Goal: Task Accomplishment & Management: Manage account settings

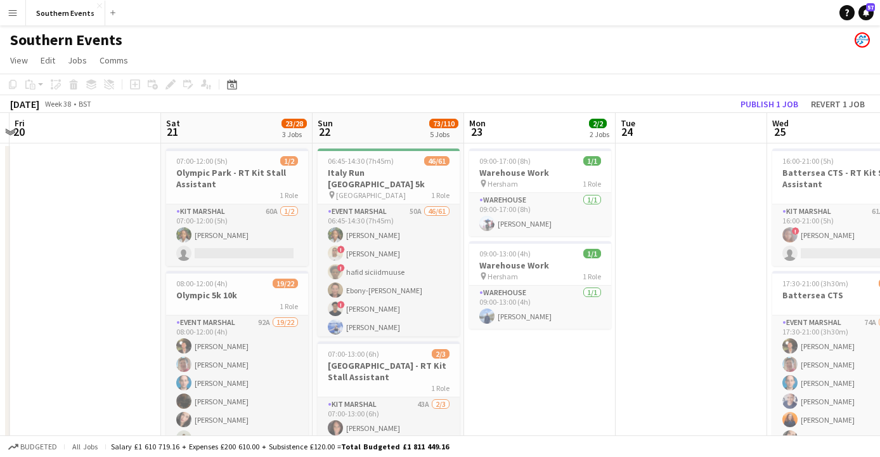
click at [14, 19] on button "Menu" at bounding box center [12, 12] width 25 height 25
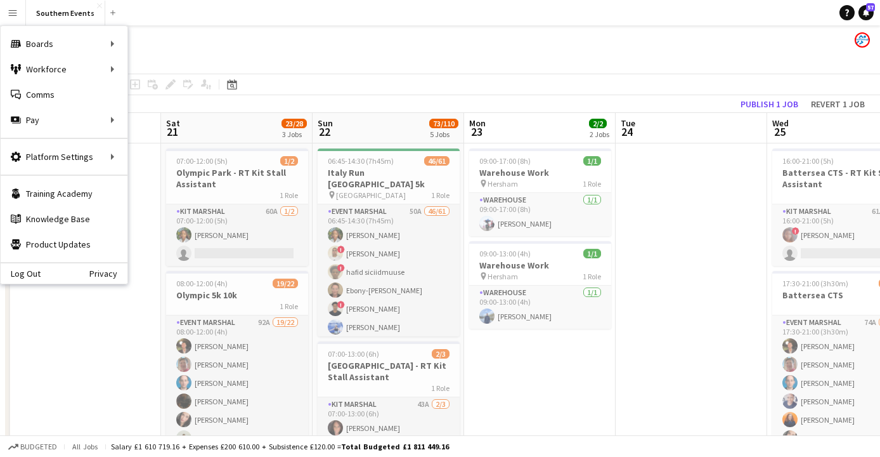
click at [14, 20] on button "Menu" at bounding box center [12, 12] width 25 height 25
click at [230, 10] on app-navbar "Menu Boards Boards Boards All jobs Status Workforce Workforce My Workforce Recr…" at bounding box center [440, 12] width 880 height 25
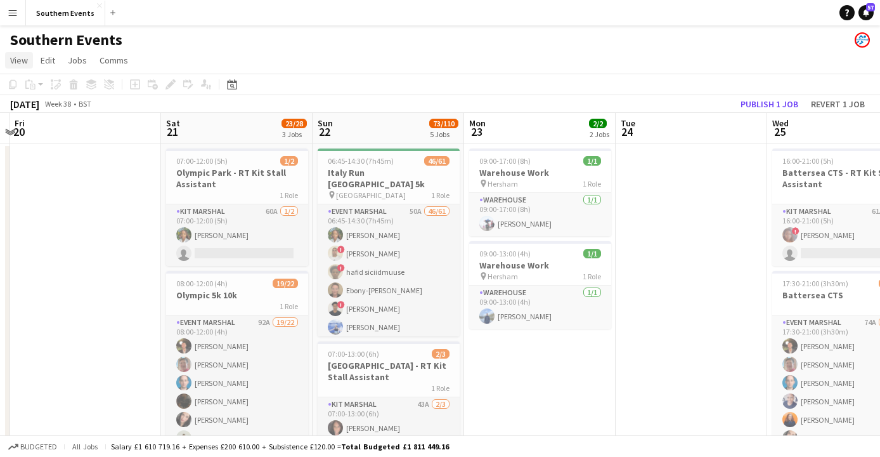
click at [17, 62] on span "View" at bounding box center [19, 60] width 18 height 11
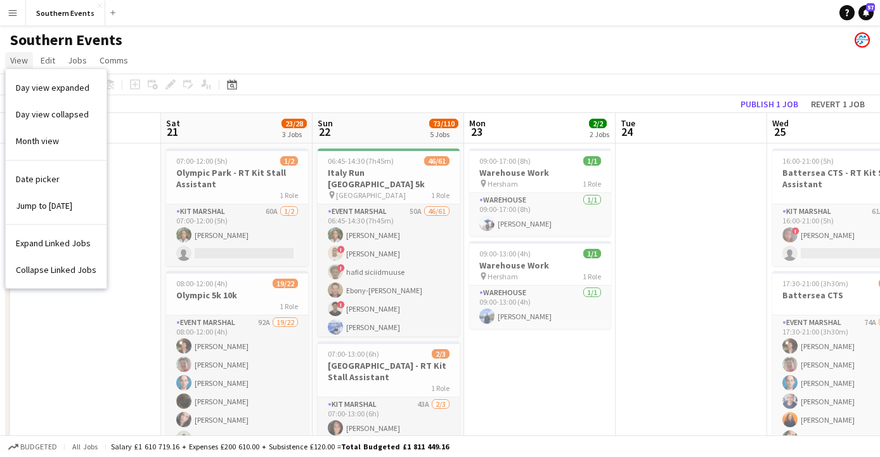
click at [17, 62] on span "View" at bounding box center [19, 60] width 18 height 11
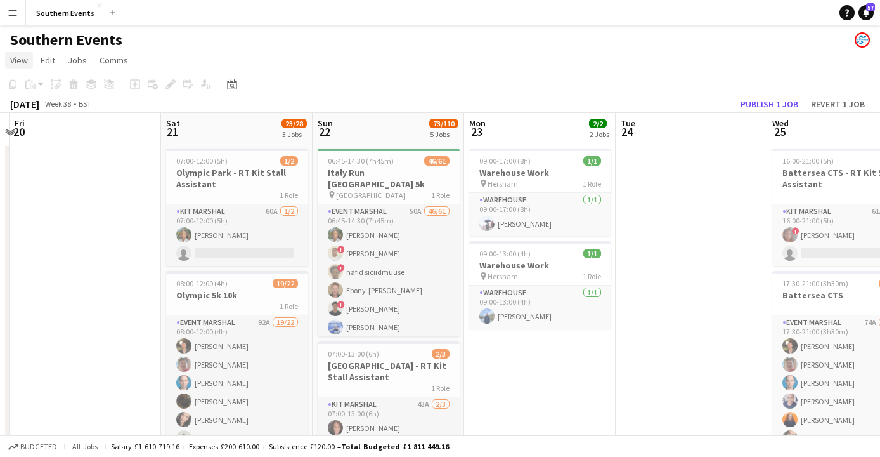
click at [17, 62] on span "View" at bounding box center [19, 60] width 18 height 11
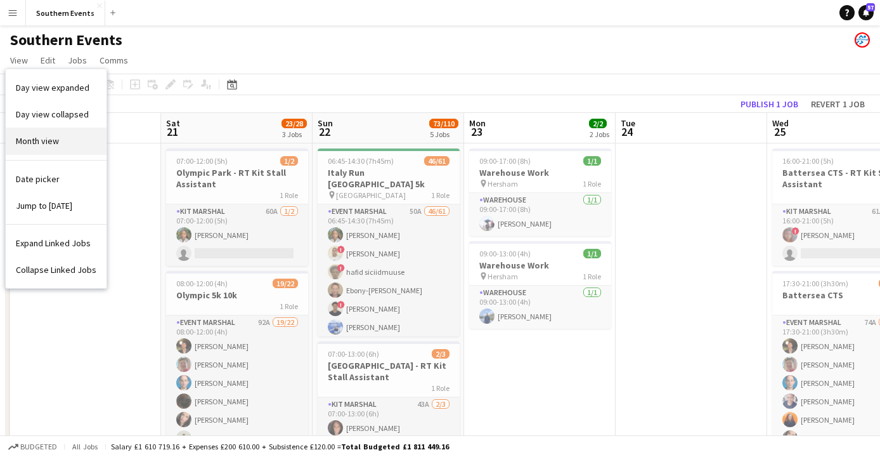
click at [43, 143] on span "Month view" at bounding box center [37, 140] width 43 height 11
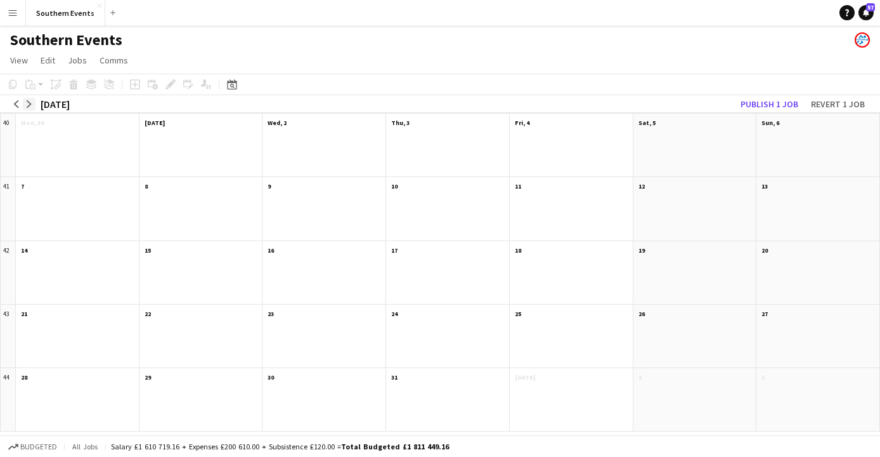
click at [32, 104] on app-icon "arrow-right" at bounding box center [29, 104] width 8 height 8
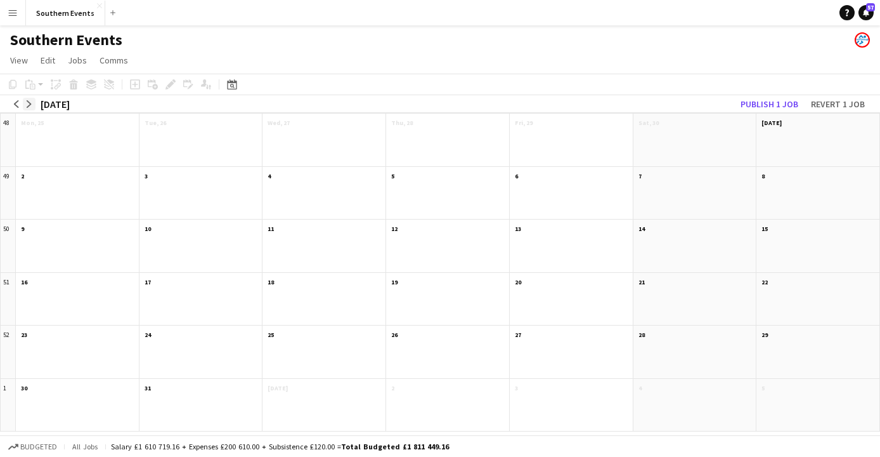
click at [32, 104] on app-icon "arrow-right" at bounding box center [29, 104] width 8 height 8
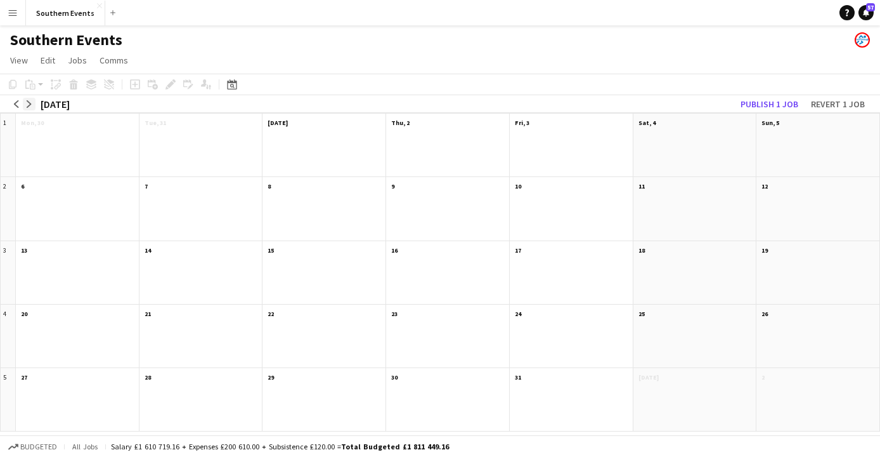
click at [32, 104] on app-icon "arrow-right" at bounding box center [29, 104] width 8 height 8
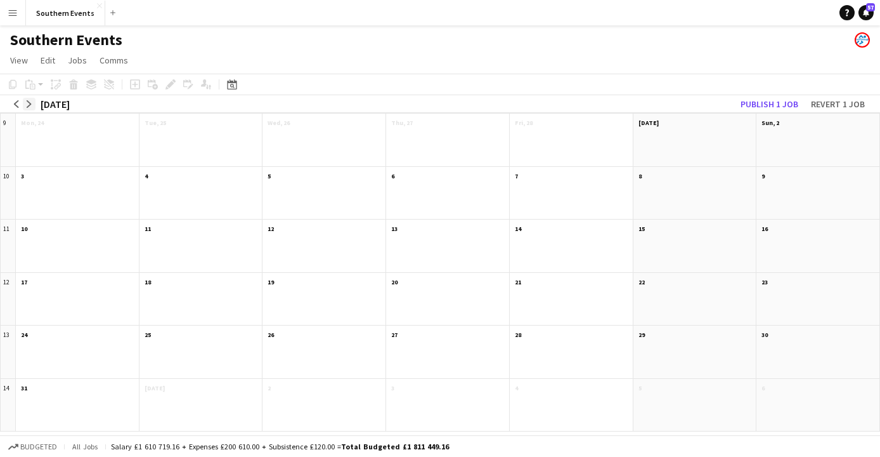
click at [32, 104] on app-icon "arrow-right" at bounding box center [29, 104] width 8 height 8
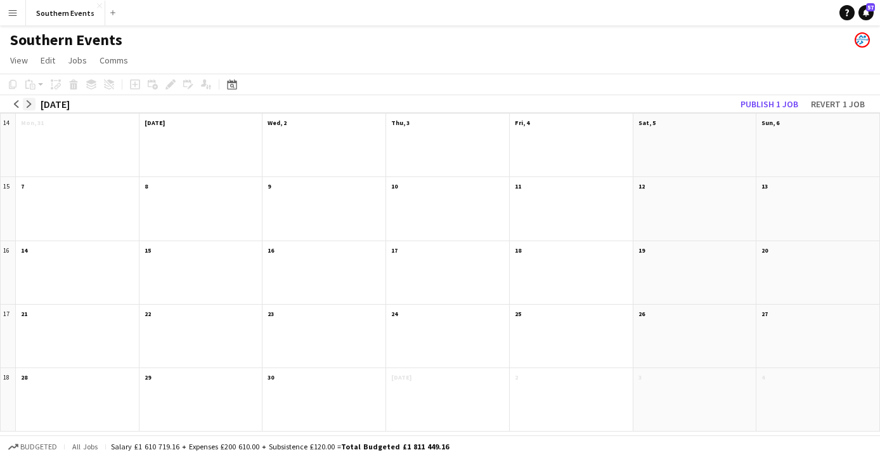
click at [32, 104] on app-icon "arrow-right" at bounding box center [29, 104] width 8 height 8
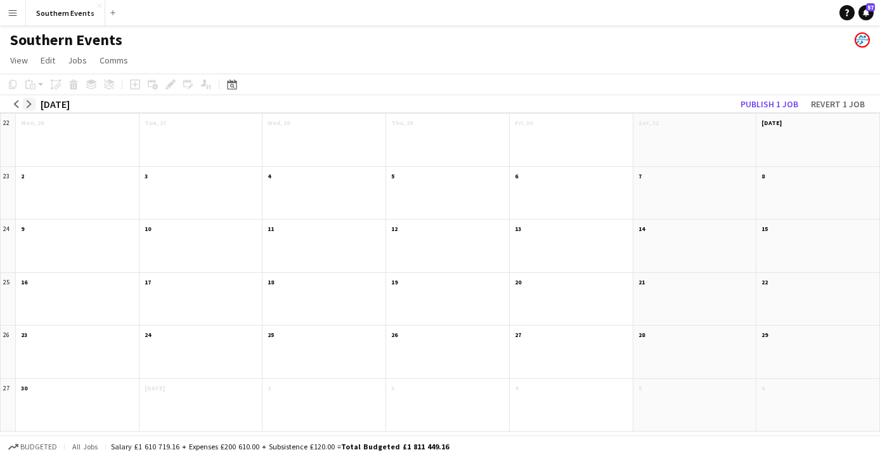
click at [32, 104] on app-icon "arrow-right" at bounding box center [29, 104] width 8 height 8
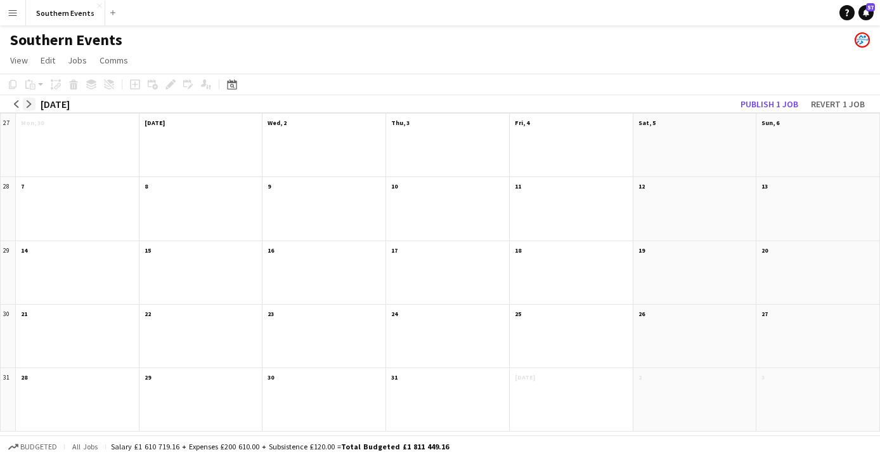
click at [32, 104] on app-icon "arrow-right" at bounding box center [29, 104] width 8 height 8
click at [668, 146] on div at bounding box center [695, 152] width 123 height 47
click at [25, 59] on span "View" at bounding box center [19, 60] width 18 height 11
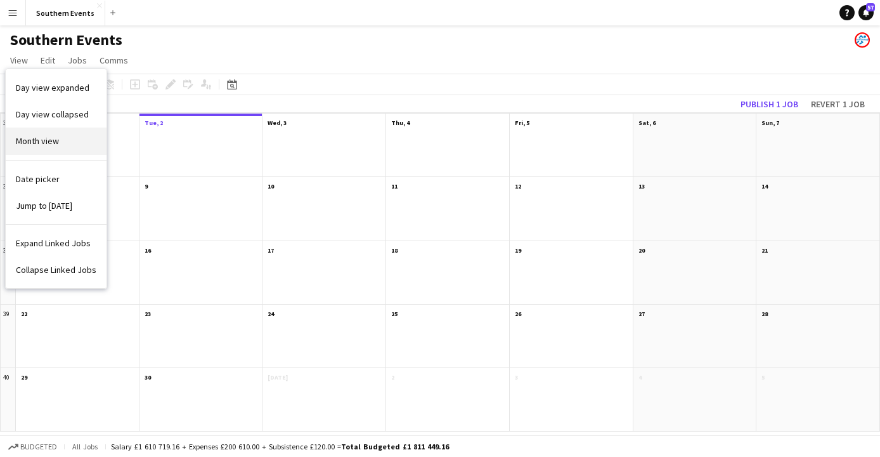
click at [32, 145] on span "Month view" at bounding box center [37, 140] width 43 height 11
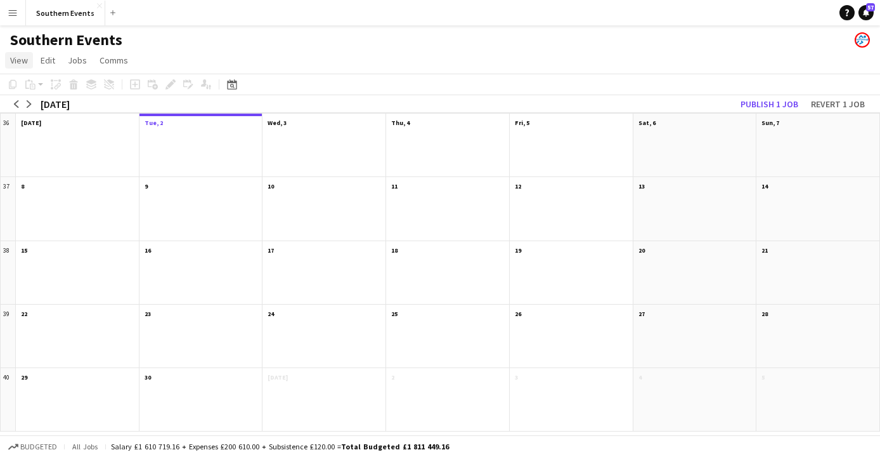
click at [20, 60] on span "View" at bounding box center [19, 60] width 18 height 11
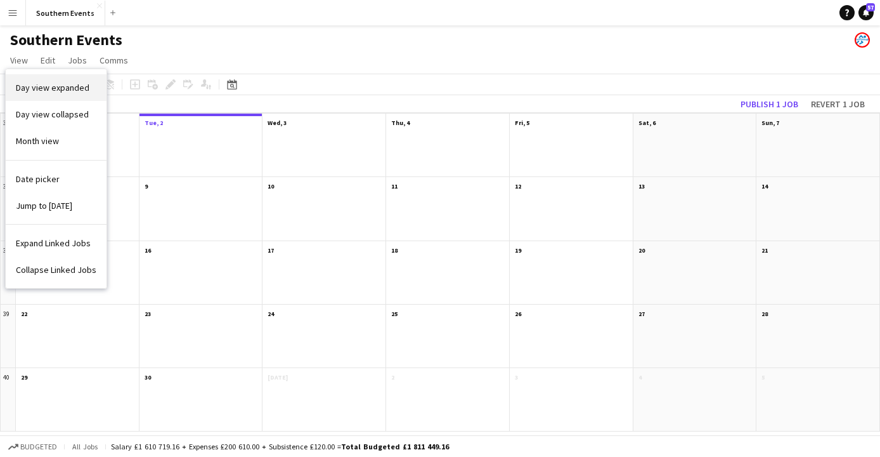
click at [51, 93] on link "Day view expanded" at bounding box center [56, 87] width 101 height 27
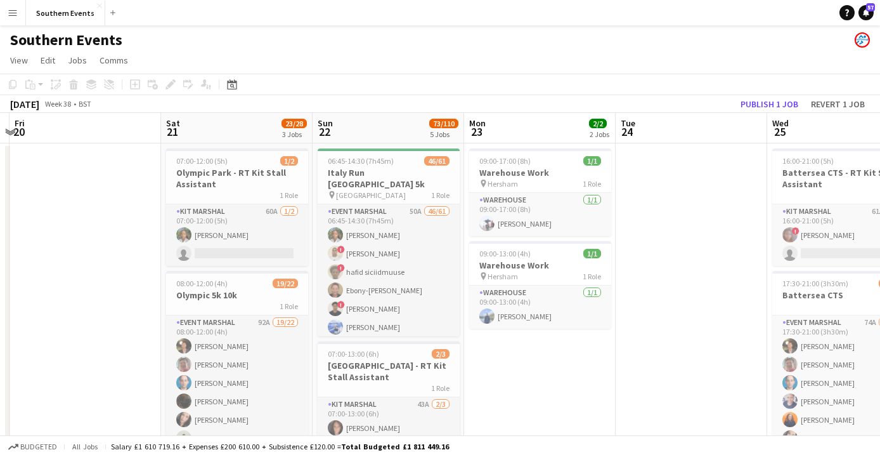
scroll to position [0, 445]
click at [44, 112] on div "[DATE] Week 38 • BST" at bounding box center [50, 104] width 101 height 18
click at [15, 56] on span "View" at bounding box center [19, 60] width 18 height 11
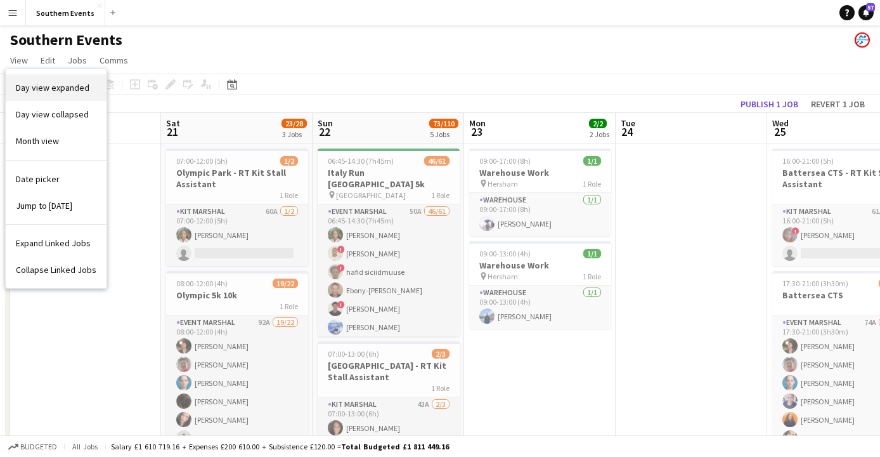
click at [32, 84] on span "Day view expanded" at bounding box center [53, 87] width 74 height 11
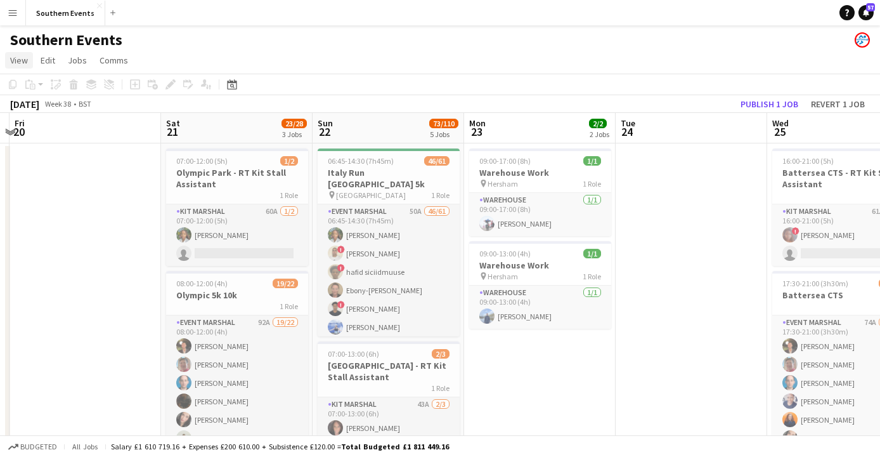
click at [19, 65] on span "View" at bounding box center [19, 60] width 18 height 11
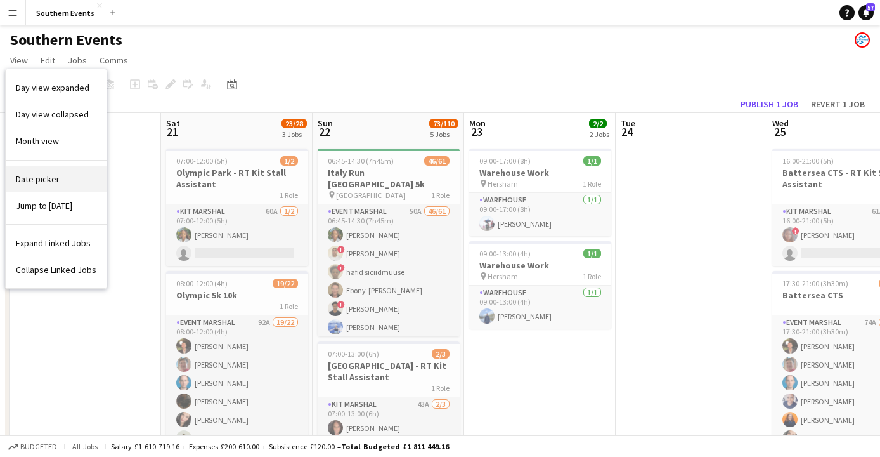
click at [40, 171] on link "Date picker" at bounding box center [56, 179] width 101 height 27
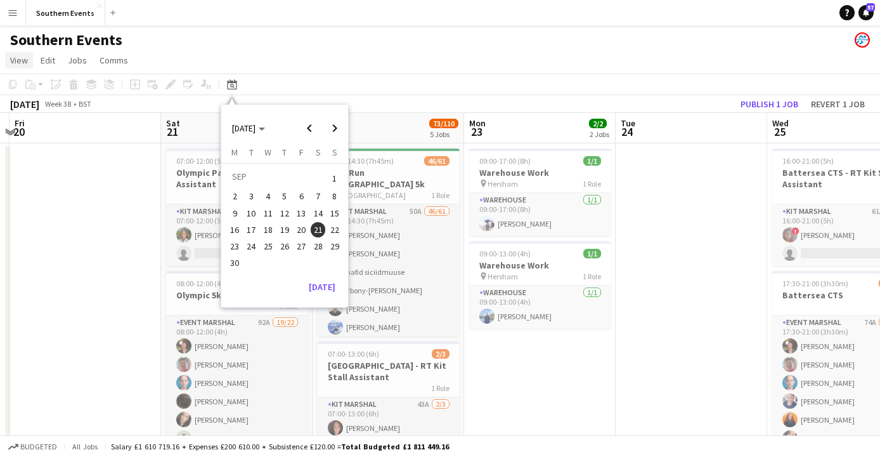
click at [13, 60] on span "View" at bounding box center [19, 60] width 18 height 11
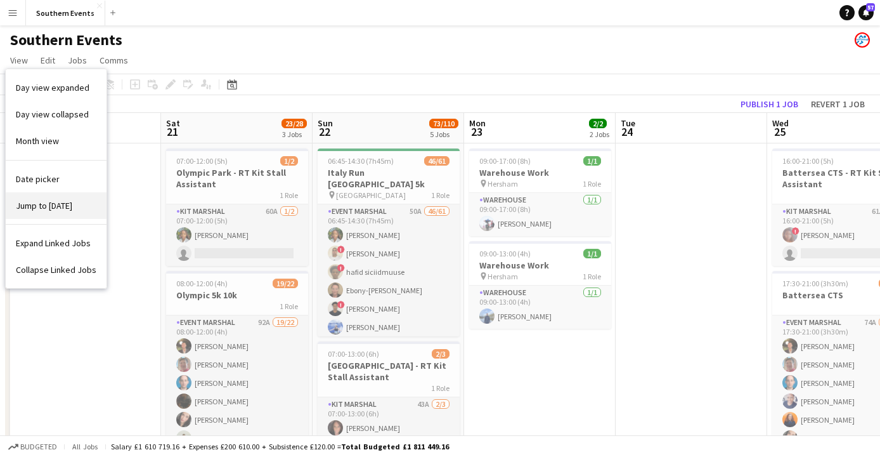
click at [39, 197] on link "Jump to [DATE]" at bounding box center [56, 205] width 101 height 27
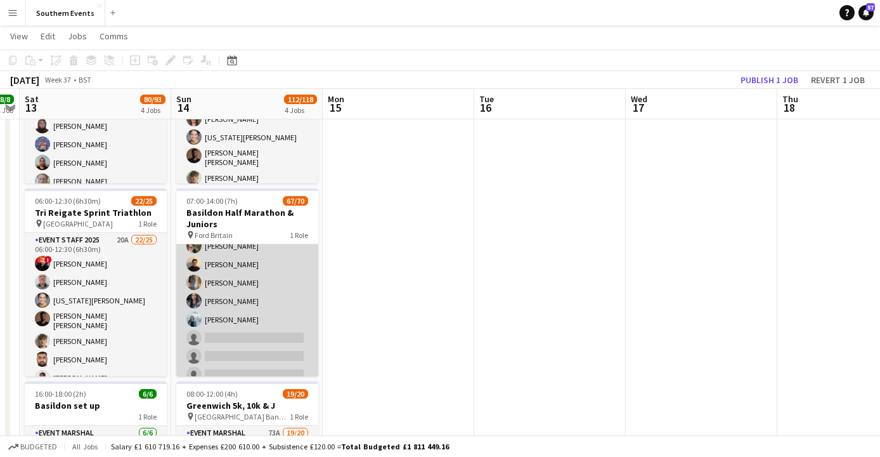
scroll to position [1184, 0]
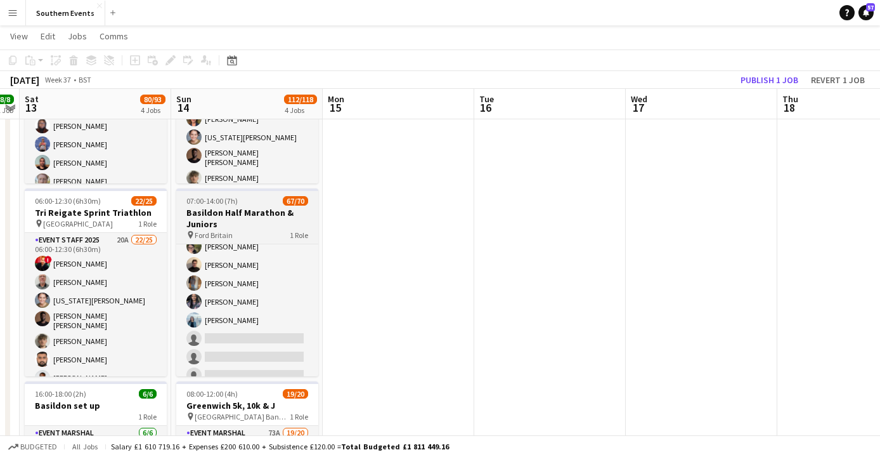
click at [240, 222] on h3 "Basildon Half Marathon & Juniors" at bounding box center [247, 218] width 142 height 23
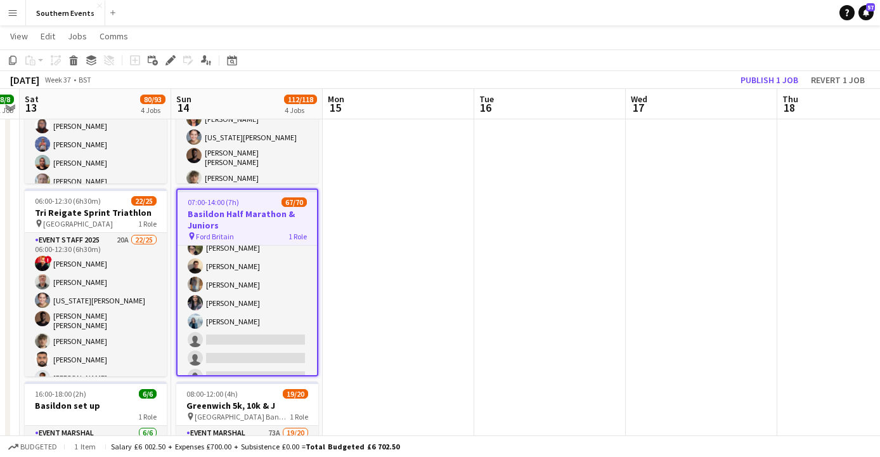
click at [255, 227] on h3 "Basildon Half Marathon & Juniors" at bounding box center [248, 219] width 140 height 23
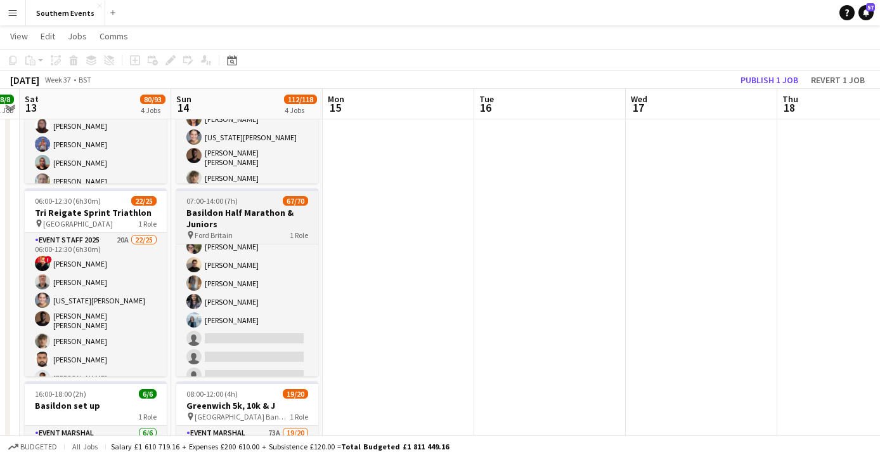
click at [255, 227] on h3 "Basildon Half Marathon & Juniors" at bounding box center [247, 218] width 142 height 23
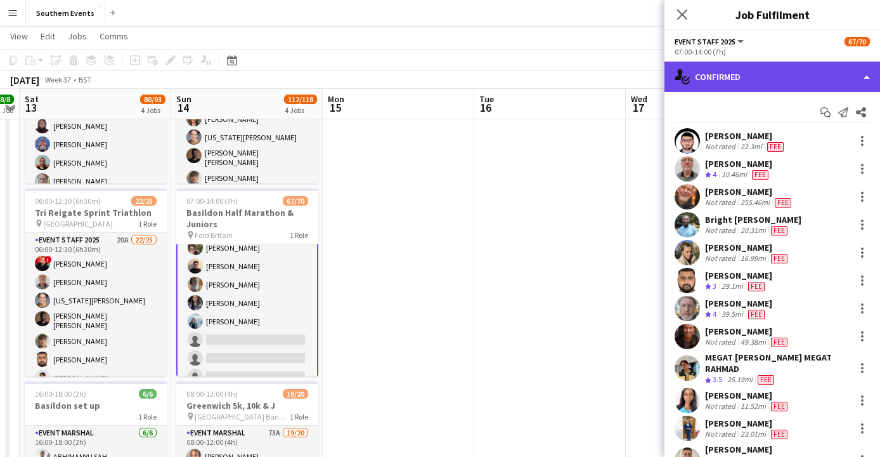
click at [728, 75] on div "single-neutral-actions-check-2 Confirmed" at bounding box center [773, 77] width 216 height 30
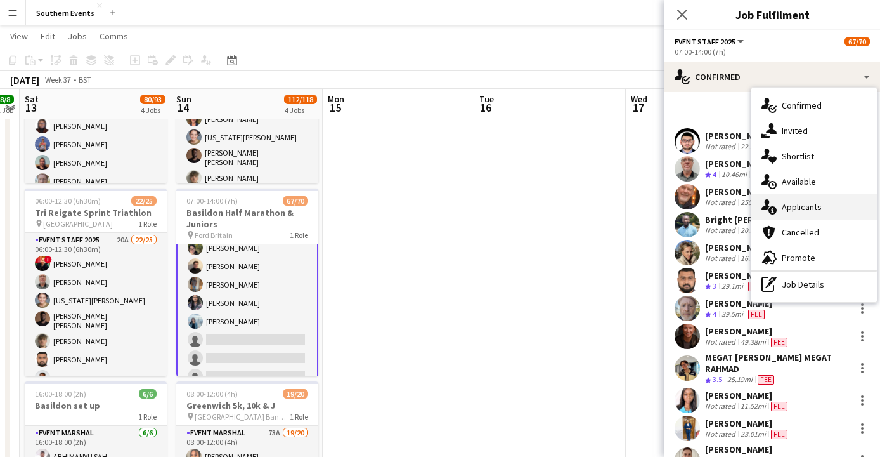
click at [824, 210] on div "single-neutral-actions-information Applicants" at bounding box center [815, 206] width 126 height 25
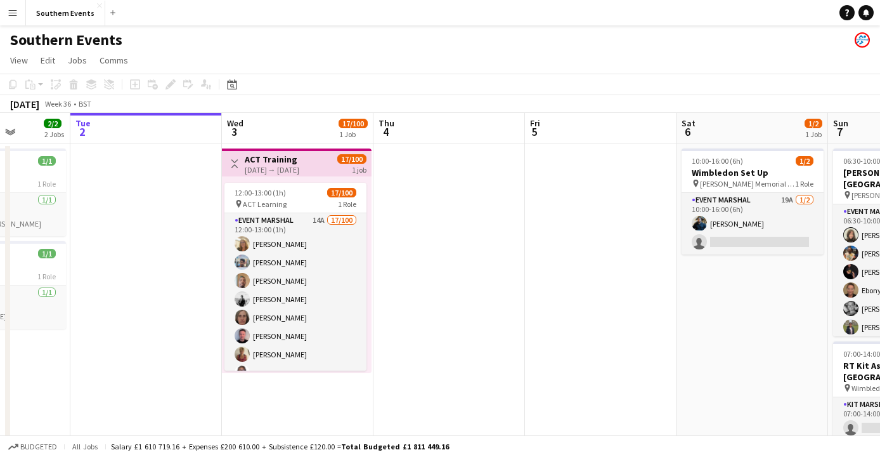
scroll to position [0, 336]
